Goal: Task Accomplishment & Management: Manage account settings

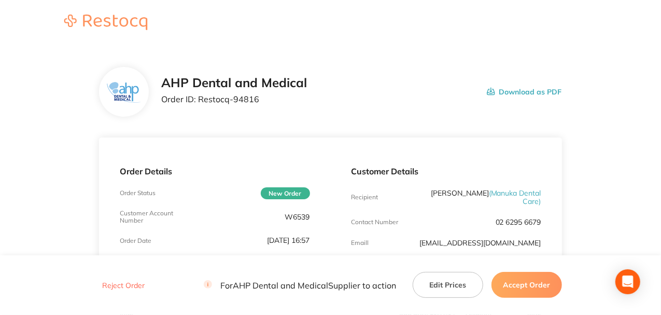
click at [357, 93] on div "AHP Dental and Medical Order ID: Restocq- 94816 Download as PDF" at bounding box center [361, 92] width 401 height 32
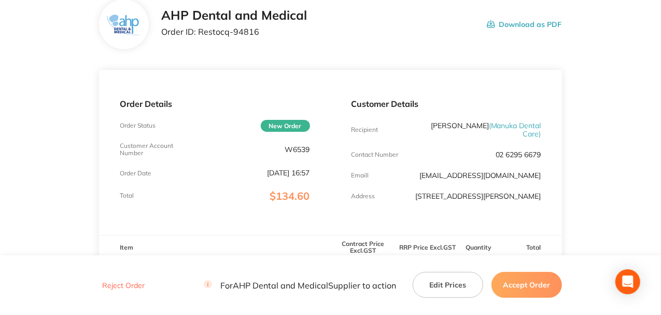
scroll to position [69, 0]
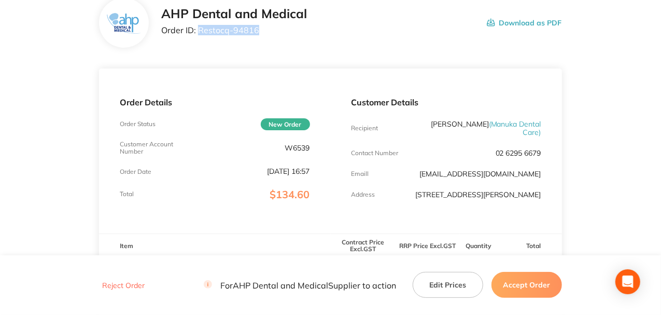
drag, startPoint x: 256, startPoint y: 33, endPoint x: 200, endPoint y: 33, distance: 56.5
click at [200, 33] on p "Order ID: Restocq- 94816" at bounding box center [234, 29] width 146 height 9
copy p "Restocq- 94816"
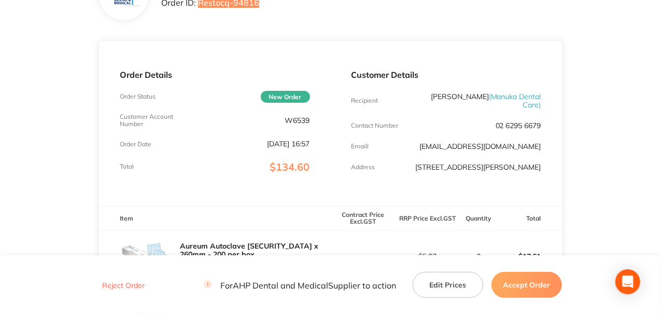
scroll to position [0, 0]
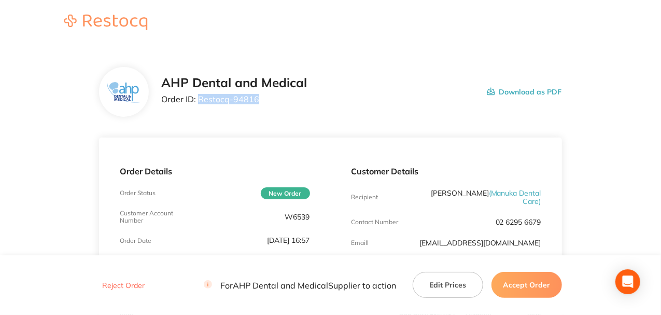
drag, startPoint x: 245, startPoint y: 105, endPoint x: 265, endPoint y: 99, distance: 21.1
click at [245, 105] on div "AHP Dental and Medical Order ID: Restocq- 94816" at bounding box center [234, 92] width 146 height 32
click at [266, 98] on p "Order ID: Restocq- 94816" at bounding box center [234, 98] width 146 height 9
drag, startPoint x: 253, startPoint y: 98, endPoint x: 224, endPoint y: 101, distance: 29.7
click at [224, 101] on p "Order ID: Restocq- 94816" at bounding box center [234, 98] width 146 height 9
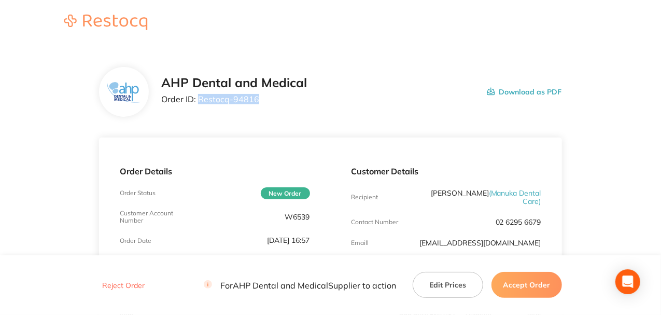
drag, startPoint x: 257, startPoint y: 102, endPoint x: 200, endPoint y: 102, distance: 56.5
click at [200, 102] on p "Order ID: Restocq- 94816" at bounding box center [234, 98] width 146 height 9
copy p "Restocq- 94816"
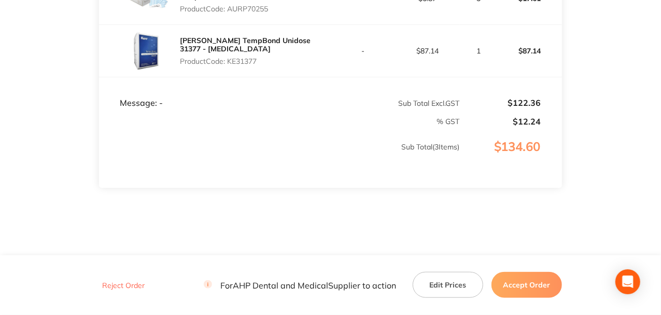
scroll to position [415, 0]
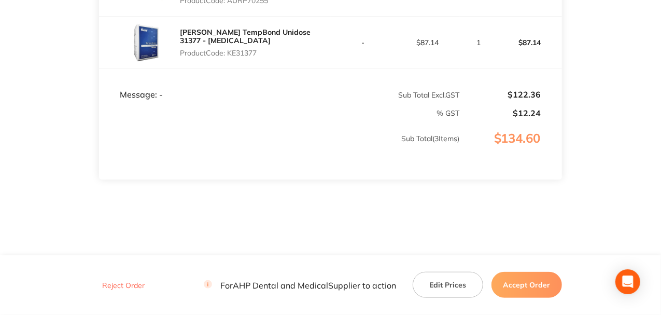
click at [523, 285] on button "Accept Order" at bounding box center [526, 285] width 70 height 26
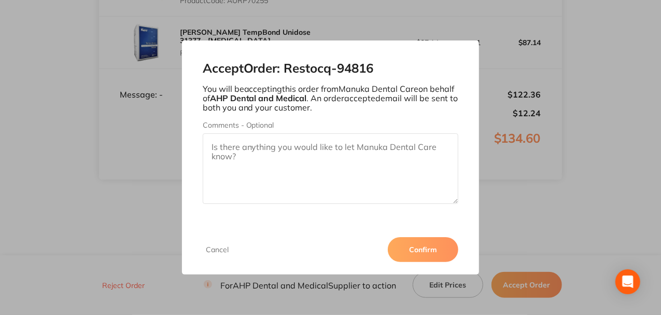
click at [422, 253] on button "Confirm" at bounding box center [423, 249] width 70 height 25
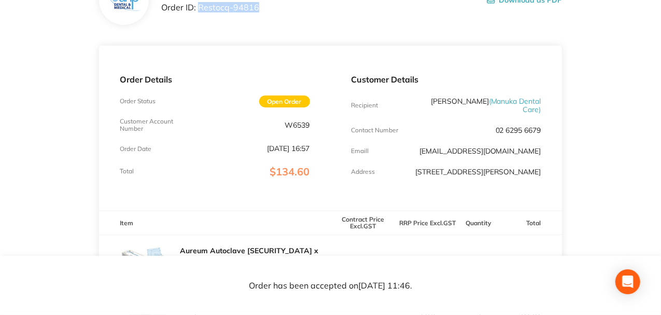
scroll to position [34, 0]
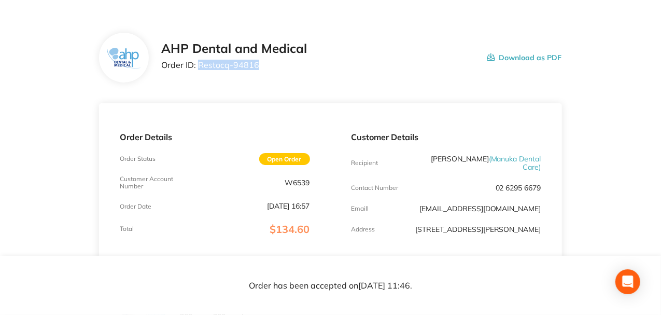
click at [334, 70] on div "AHP Dental and Medical Order ID: Restocq- 94816 Download as PDF" at bounding box center [361, 57] width 401 height 32
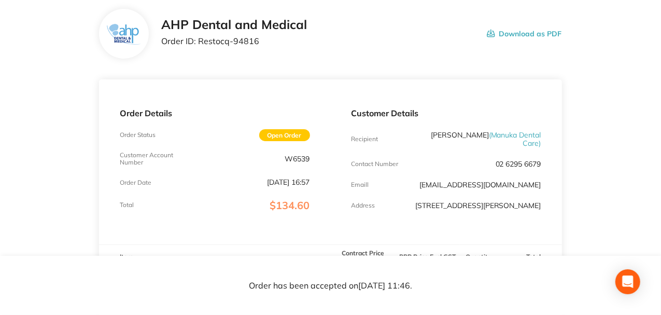
scroll to position [69, 0]
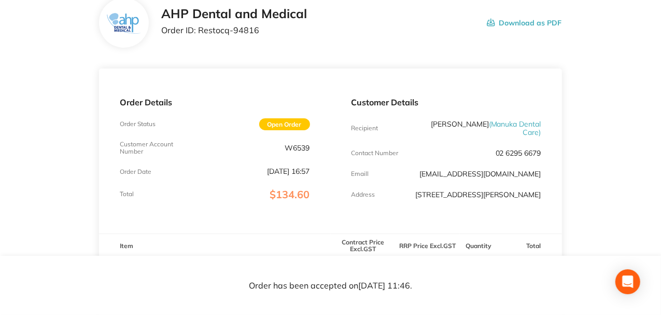
click at [329, 138] on div "Order Details Order Status Open Order Customer Account Number W6539 Order Date …" at bounding box center [214, 150] width 231 height 164
click at [311, 146] on div "Order Details Order Status Open Order Customer Account Number W6539 Order Date …" at bounding box center [214, 150] width 231 height 164
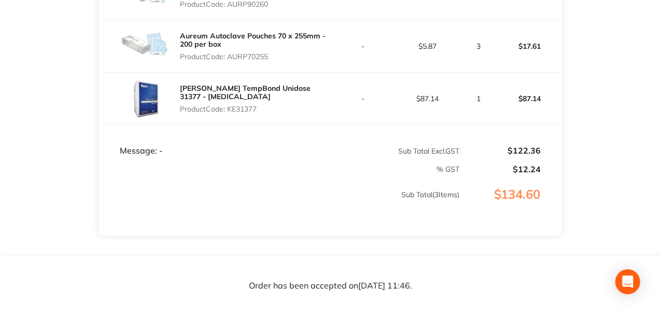
scroll to position [276, 0]
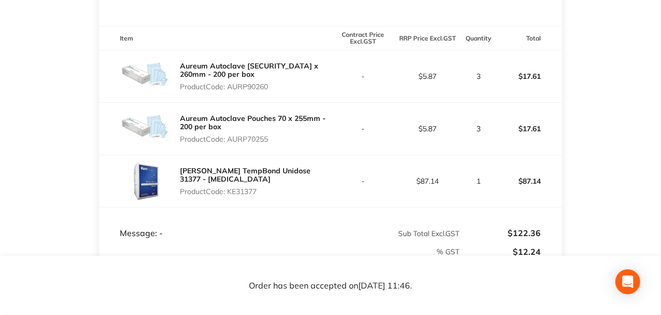
click at [299, 95] on div "Aureum Autoclave Pouches90 x 260mm - 200 per box Product Code: AURP90260" at bounding box center [214, 76] width 231 height 52
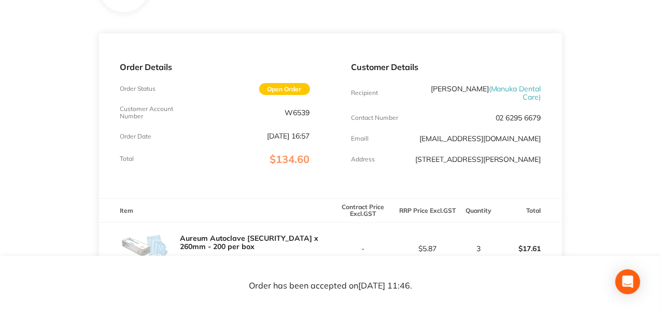
scroll to position [104, 0]
drag, startPoint x: 264, startPoint y: 114, endPoint x: 312, endPoint y: 116, distance: 47.8
click at [312, 116] on div "Order Details Order Status Open Order Customer Account Number W6539 Order Date …" at bounding box center [214, 116] width 231 height 164
click at [267, 120] on div "Customer Account Number W6539" at bounding box center [215, 113] width 190 height 15
drag, startPoint x: 285, startPoint y: 112, endPoint x: 311, endPoint y: 112, distance: 26.4
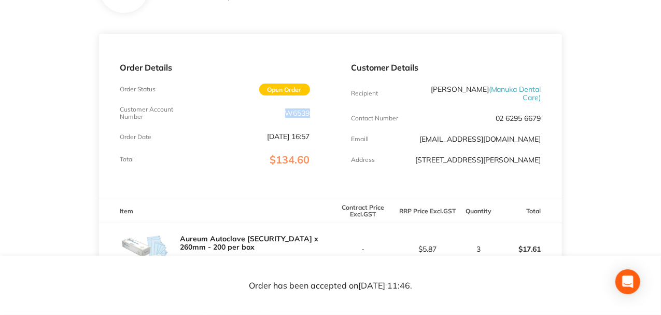
click at [311, 112] on div "Order Details Order Status Open Order Customer Account Number W6539 Order Date …" at bounding box center [214, 116] width 231 height 164
click at [311, 118] on div "Order Details Order Status Open Order Customer Account Number W6539 Order Date …" at bounding box center [214, 116] width 231 height 164
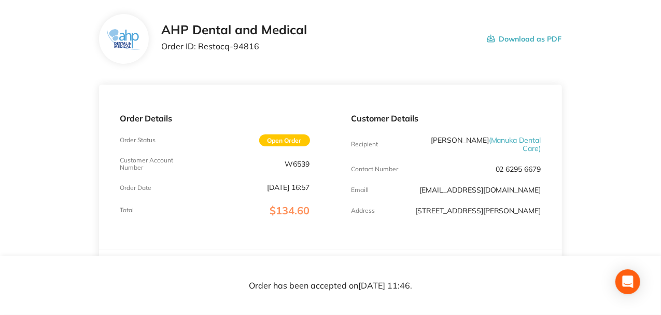
scroll to position [0, 0]
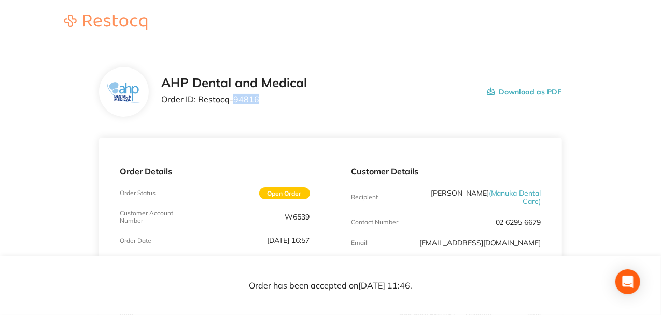
drag, startPoint x: 232, startPoint y: 101, endPoint x: 255, endPoint y: 101, distance: 22.8
click at [255, 101] on p "Order ID: Restocq- 94816" at bounding box center [234, 98] width 146 height 9
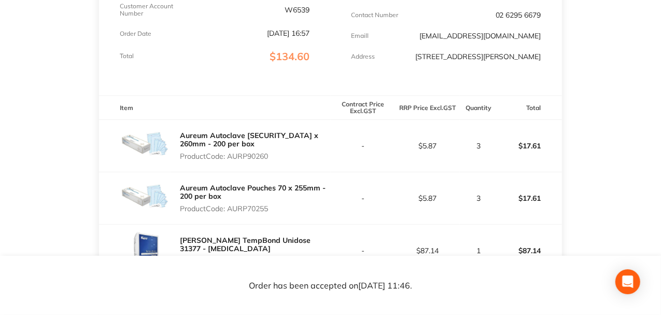
scroll to position [207, 0]
drag, startPoint x: 227, startPoint y: 156, endPoint x: 486, endPoint y: 149, distance: 258.7
click at [486, 149] on tr "Aureum Autoclave Pouches90 x 260mm - 200 per box Product Code: AURP90260 - $5.8…" at bounding box center [330, 145] width 463 height 52
click at [377, 162] on td "-" at bounding box center [363, 145] width 65 height 52
drag, startPoint x: 229, startPoint y: 159, endPoint x: 479, endPoint y: 143, distance: 250.3
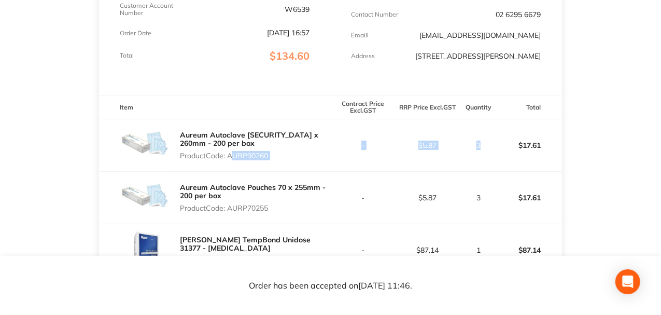
click at [479, 143] on tr "Aureum Autoclave Pouches90 x 260mm - 200 per box Product Code: AURP90260 - $5.8…" at bounding box center [330, 145] width 463 height 52
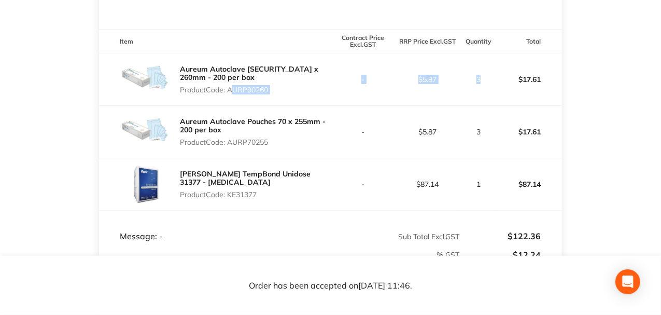
scroll to position [276, 0]
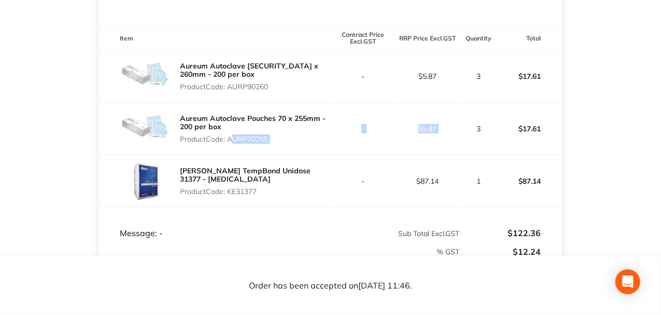
drag, startPoint x: 230, startPoint y: 139, endPoint x: 475, endPoint y: 134, distance: 245.2
click at [475, 134] on tr "Aureum Autoclave Pouches 70 x 255mm - 200 per box Product Code: AURP70255 - $5.…" at bounding box center [330, 129] width 463 height 52
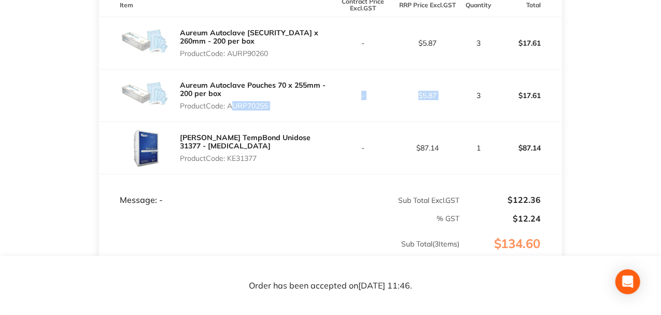
scroll to position [311, 0]
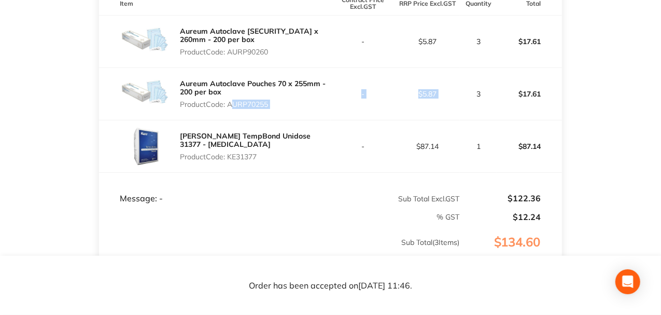
drag, startPoint x: 230, startPoint y: 154, endPoint x: 261, endPoint y: 154, distance: 31.1
click at [261, 154] on p "Product Code: KE31377" at bounding box center [255, 156] width 150 height 8
drag, startPoint x: 239, startPoint y: 153, endPoint x: 252, endPoint y: 153, distance: 12.4
click at [252, 153] on p "Product Code: KE31377" at bounding box center [255, 156] width 150 height 8
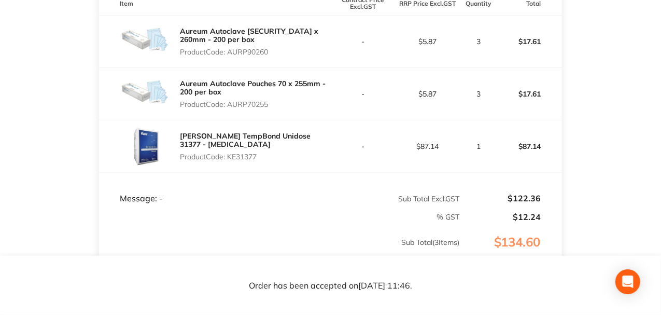
click at [256, 163] on div "Kerr TempBond Unidose 31377 - Eugenol Product Code: KE31377" at bounding box center [214, 146] width 231 height 52
drag, startPoint x: 238, startPoint y: 154, endPoint x: 249, endPoint y: 152, distance: 10.7
click at [249, 152] on p "Product Code: KE31377" at bounding box center [255, 156] width 150 height 8
click at [256, 176] on td "Message: -" at bounding box center [214, 188] width 231 height 31
drag, startPoint x: 251, startPoint y: 151, endPoint x: 261, endPoint y: 151, distance: 9.8
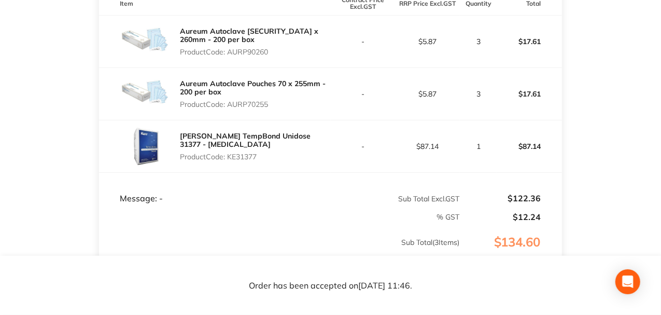
click at [261, 152] on p "Product Code: KE31377" at bounding box center [255, 156] width 150 height 8
click at [254, 180] on td "Message: -" at bounding box center [214, 188] width 231 height 31
click at [233, 171] on div "Kerr TempBond Unidose 31377 - Eugenol Product Code: KE31377" at bounding box center [214, 146] width 231 height 52
drag, startPoint x: 249, startPoint y: 151, endPoint x: 262, endPoint y: 151, distance: 13.0
click at [262, 152] on p "Product Code: KE31377" at bounding box center [255, 156] width 150 height 8
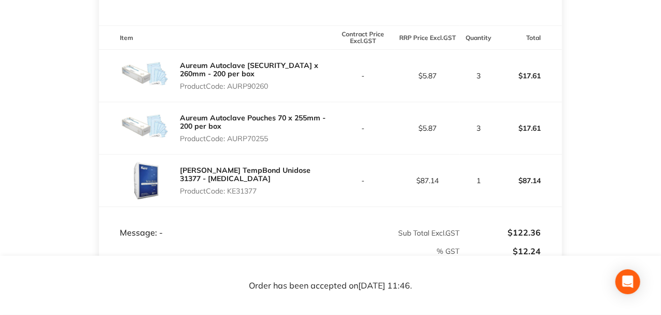
scroll to position [276, 0]
drag, startPoint x: 229, startPoint y: 142, endPoint x: 292, endPoint y: 139, distance: 62.8
click at [292, 139] on p "Product Code: AURP70255" at bounding box center [255, 139] width 150 height 8
click at [305, 135] on p "Product Code: AURP70255" at bounding box center [255, 139] width 150 height 8
drag, startPoint x: 238, startPoint y: 182, endPoint x: 266, endPoint y: 185, distance: 27.5
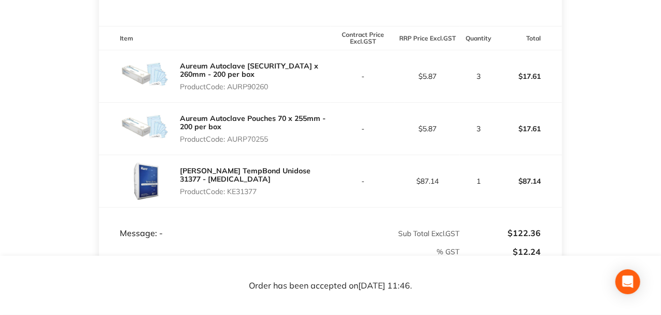
click at [266, 187] on p "Product Code: KE31377" at bounding box center [255, 191] width 150 height 8
drag, startPoint x: 255, startPoint y: 140, endPoint x: 271, endPoint y: 140, distance: 16.1
click at [271, 140] on p "Product Code: AURP70255" at bounding box center [255, 139] width 150 height 8
drag, startPoint x: 251, startPoint y: 86, endPoint x: 296, endPoint y: 84, distance: 45.1
click at [296, 84] on p "Product Code: AURP90260" at bounding box center [255, 86] width 150 height 8
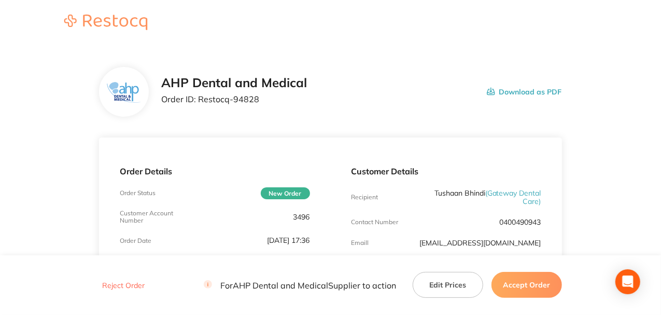
scroll to position [34, 0]
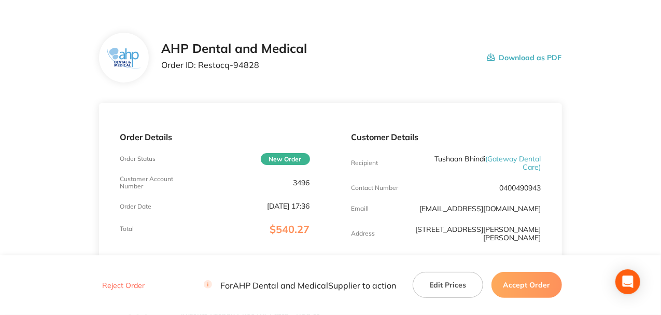
drag, startPoint x: 262, startPoint y: 60, endPoint x: 197, endPoint y: 67, distance: 64.7
click at [197, 67] on p "Order ID: Restocq- 94828" at bounding box center [234, 64] width 146 height 9
copy p "Restocq- 94828"
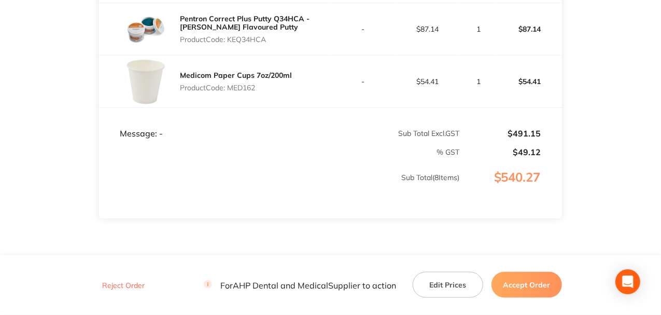
scroll to position [656, 0]
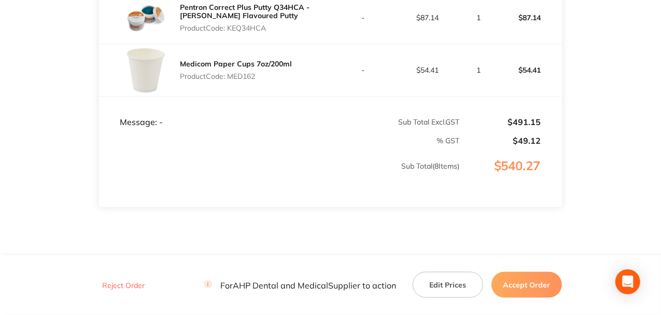
click at [537, 274] on button "Accept Order" at bounding box center [526, 285] width 70 height 26
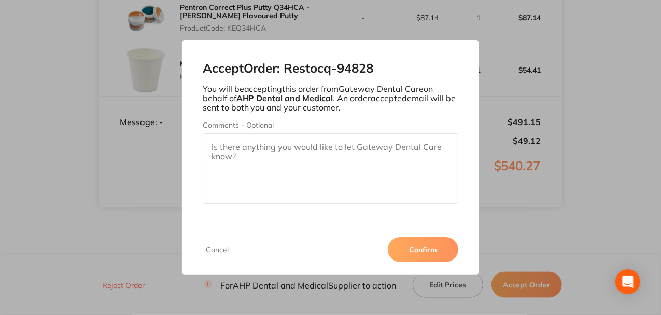
click at [447, 244] on button "Confirm" at bounding box center [423, 249] width 70 height 25
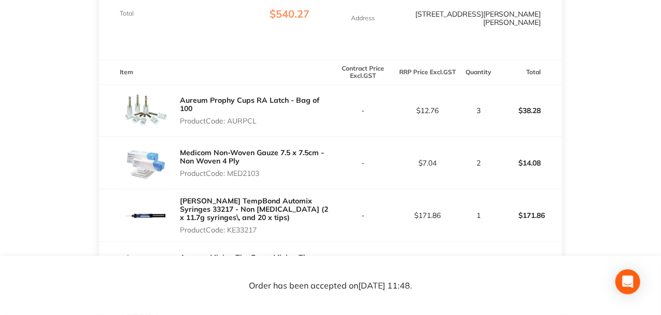
scroll to position [242, 0]
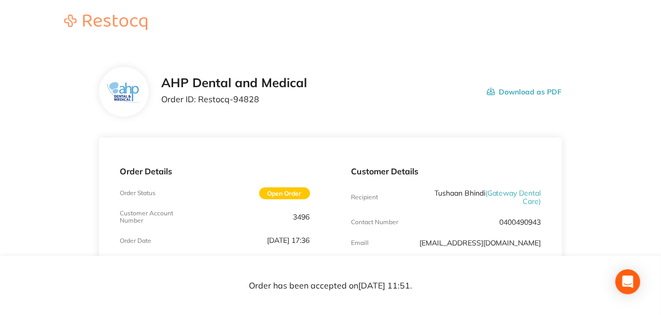
click at [317, 143] on div "Order Details Order Status Open Order Customer Account Number 3496 Order Date S…" at bounding box center [214, 223] width 231 height 172
drag, startPoint x: 231, startPoint y: 102, endPoint x: 260, endPoint y: 101, distance: 29.0
click at [260, 101] on p "Order ID: Restocq- 94828" at bounding box center [234, 98] width 146 height 9
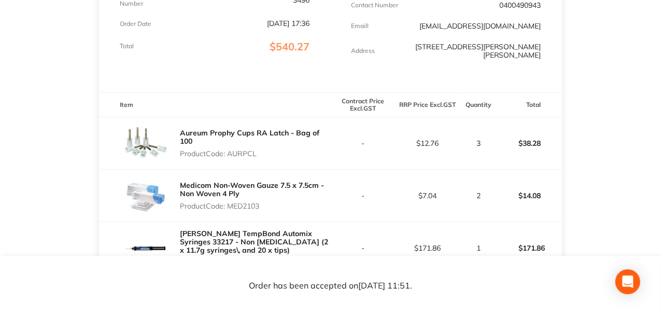
scroll to position [69, 0]
